Goal: Navigation & Orientation: Understand site structure

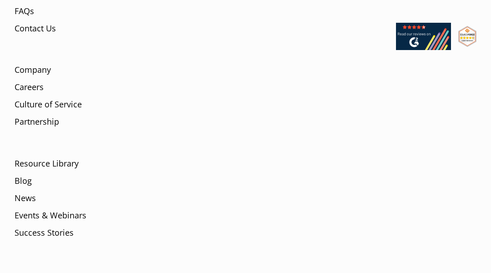
click at [45, 82] on li "Careers" at bounding box center [159, 90] width 289 height 17
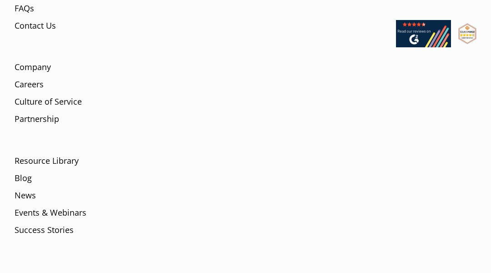
scroll to position [2886, 0]
